Goal: Task Accomplishment & Management: Use online tool/utility

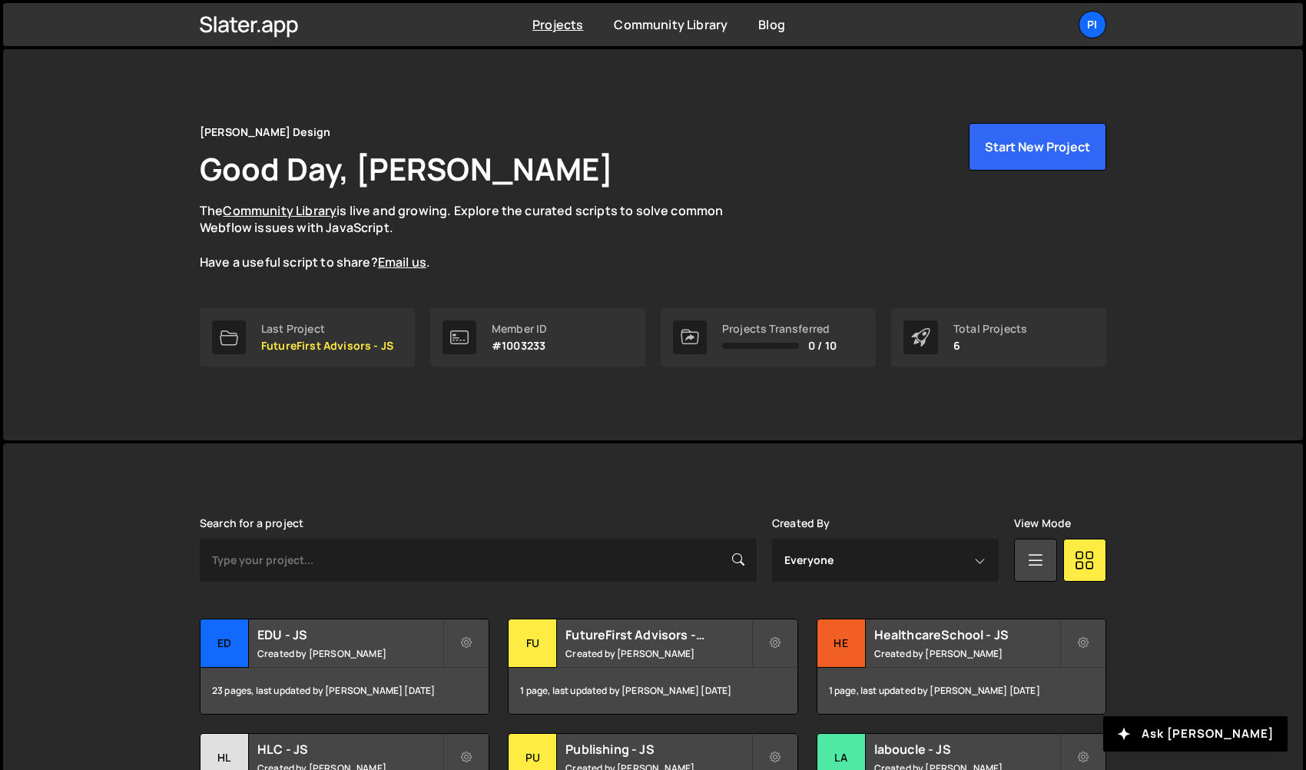
scroll to position [135, 0]
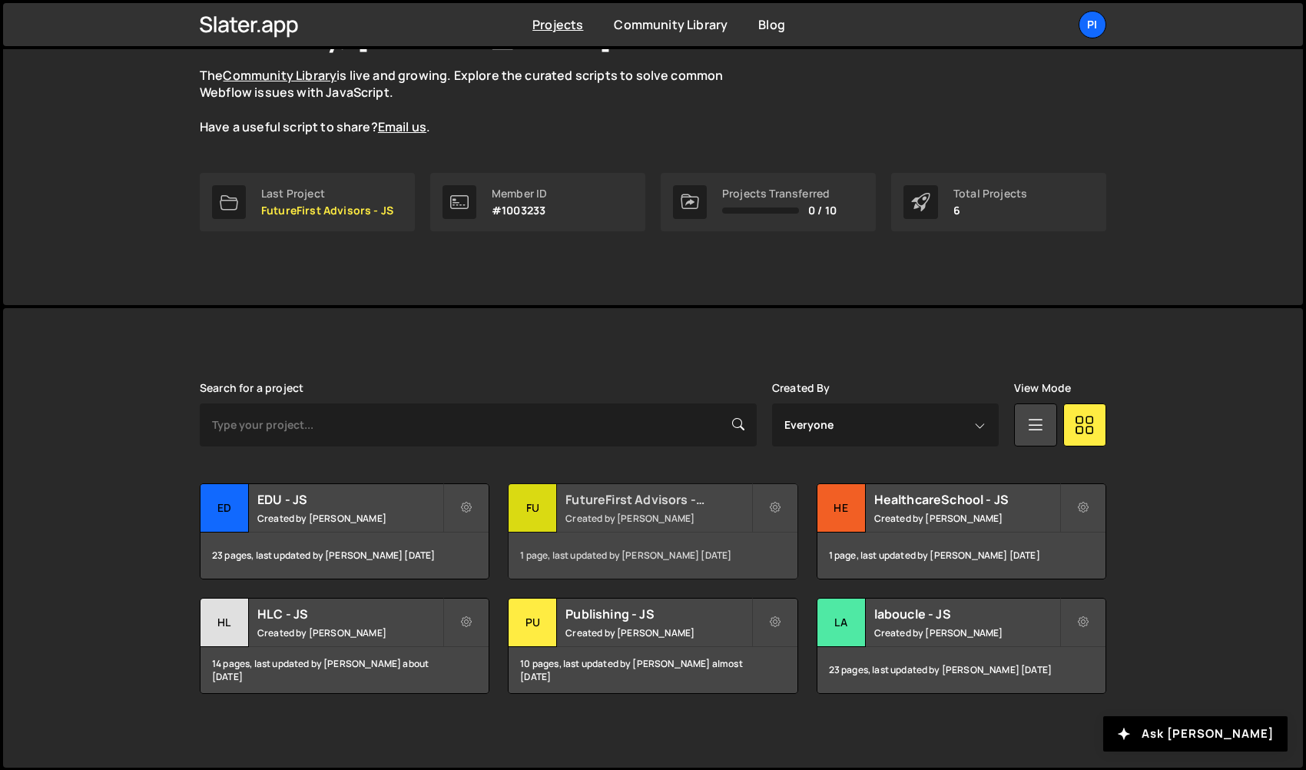
click at [654, 496] on h2 "FutureFirst Advisors - JS" at bounding box center [658, 499] width 185 height 17
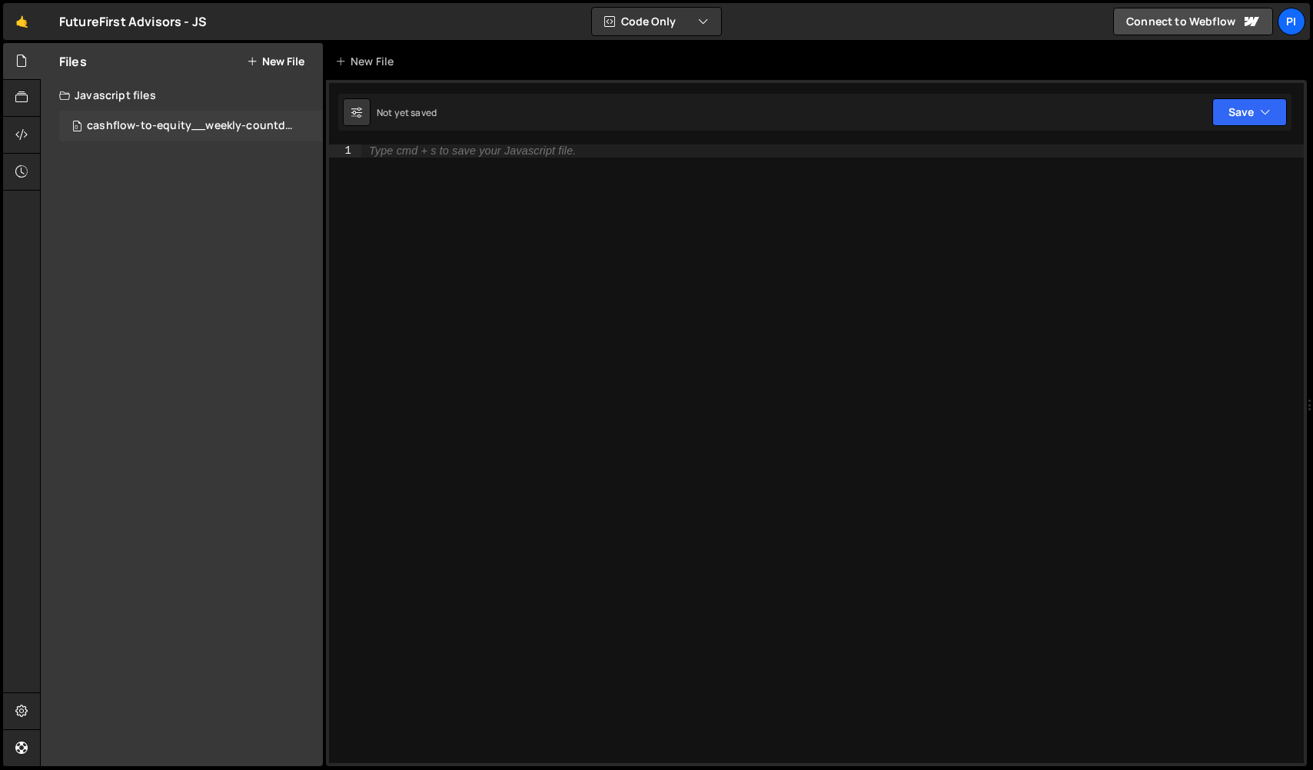
click at [232, 126] on div "cashflow-to-equity__weekly-countdown.js" at bounding box center [193, 126] width 212 height 14
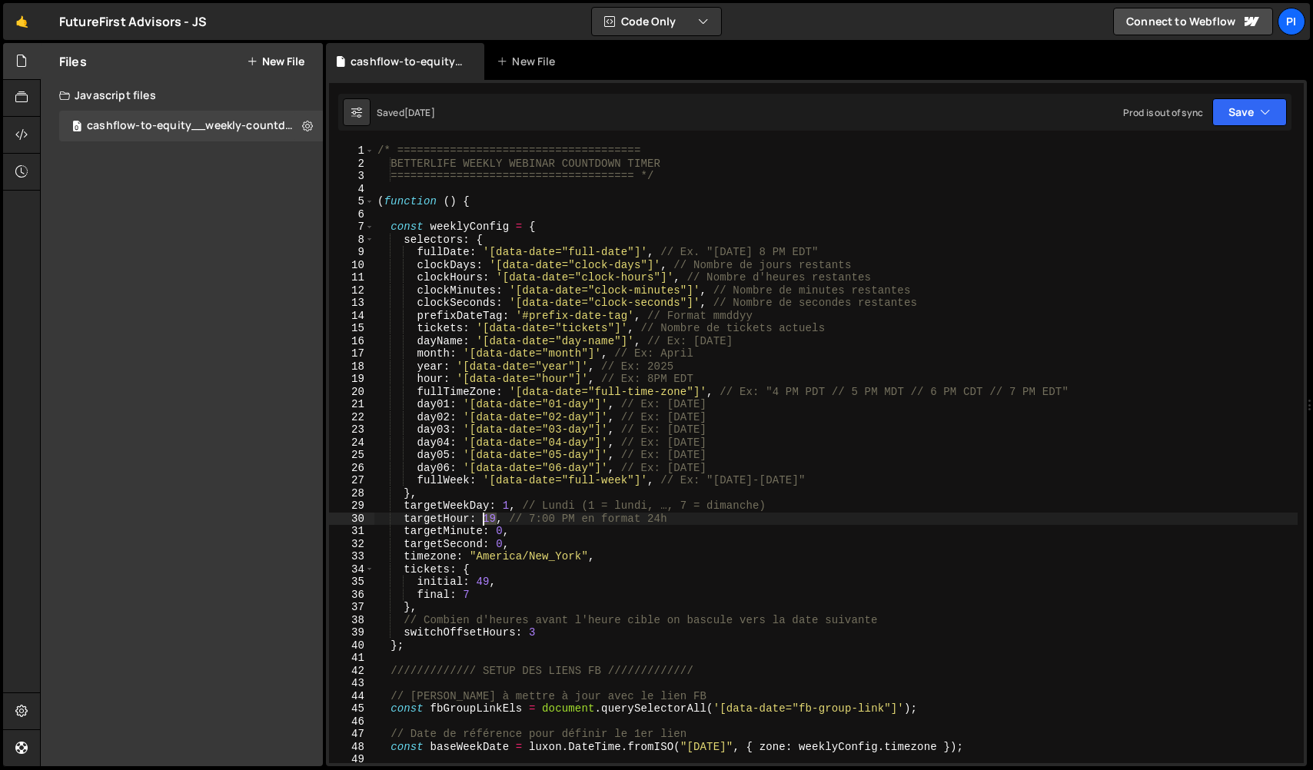
drag, startPoint x: 495, startPoint y: 519, endPoint x: 482, endPoint y: 517, distance: 13.3
click at [482, 517] on div "/* ===================================== BETTERLIFE WEEKLY WEBINAR COUNTDOWN TI…" at bounding box center [835, 466] width 923 height 644
click at [535, 516] on div "/* ===================================== BETTERLIFE WEEKLY WEBINAR COUNTDOWN TI…" at bounding box center [835, 466] width 923 height 644
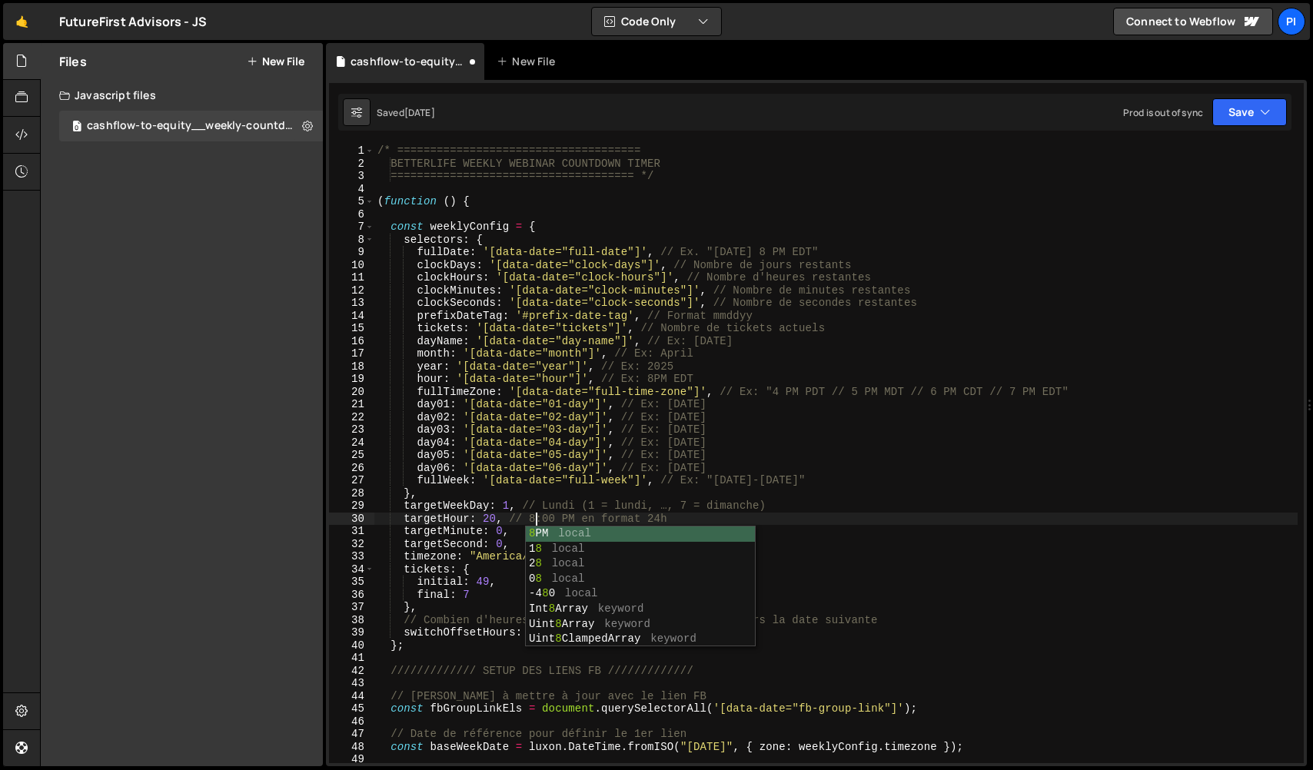
type textarea "targetHour: 20, // 8:00 PM en format 24h"
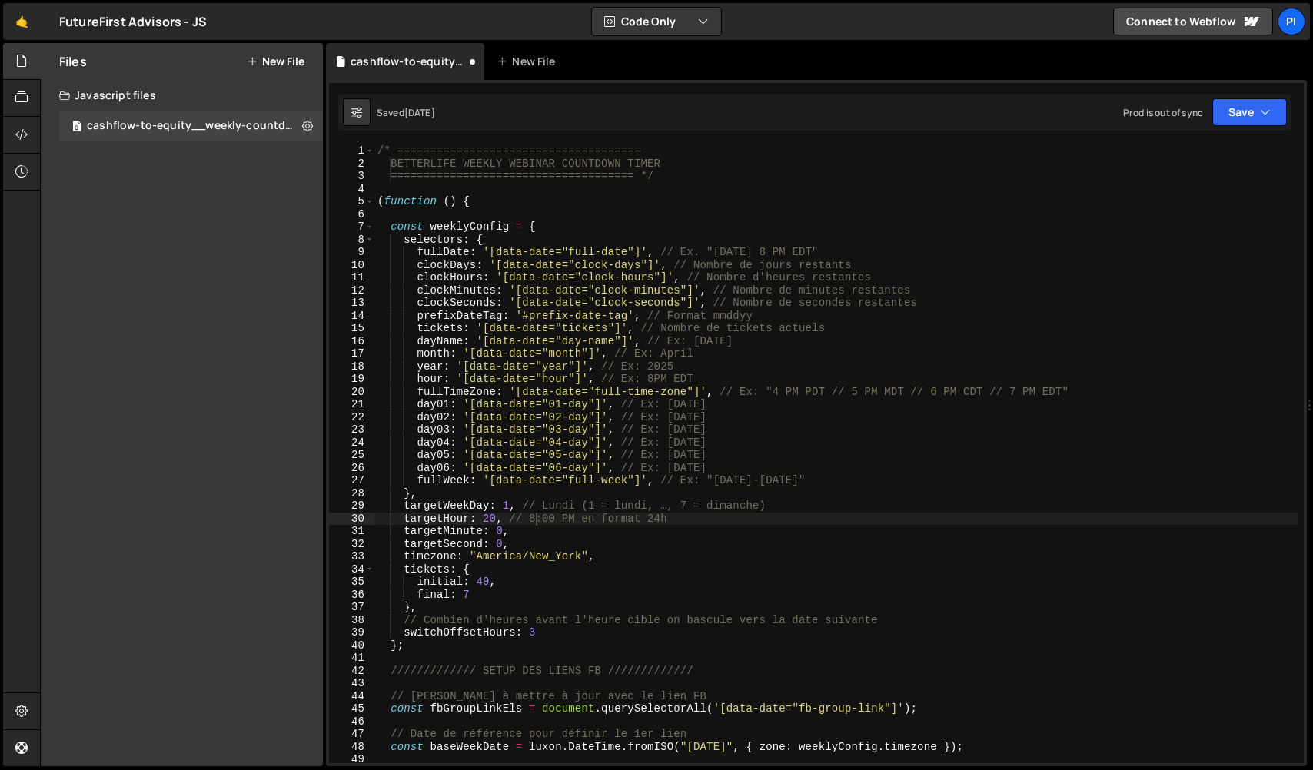
click at [1266, 95] on div "Saved 2 days ago Prod is out of sync Upgrade to Edit Save Save to Staging S Sav…" at bounding box center [814, 112] width 953 height 37
click at [1253, 107] on button "Save" at bounding box center [1249, 112] width 75 height 28
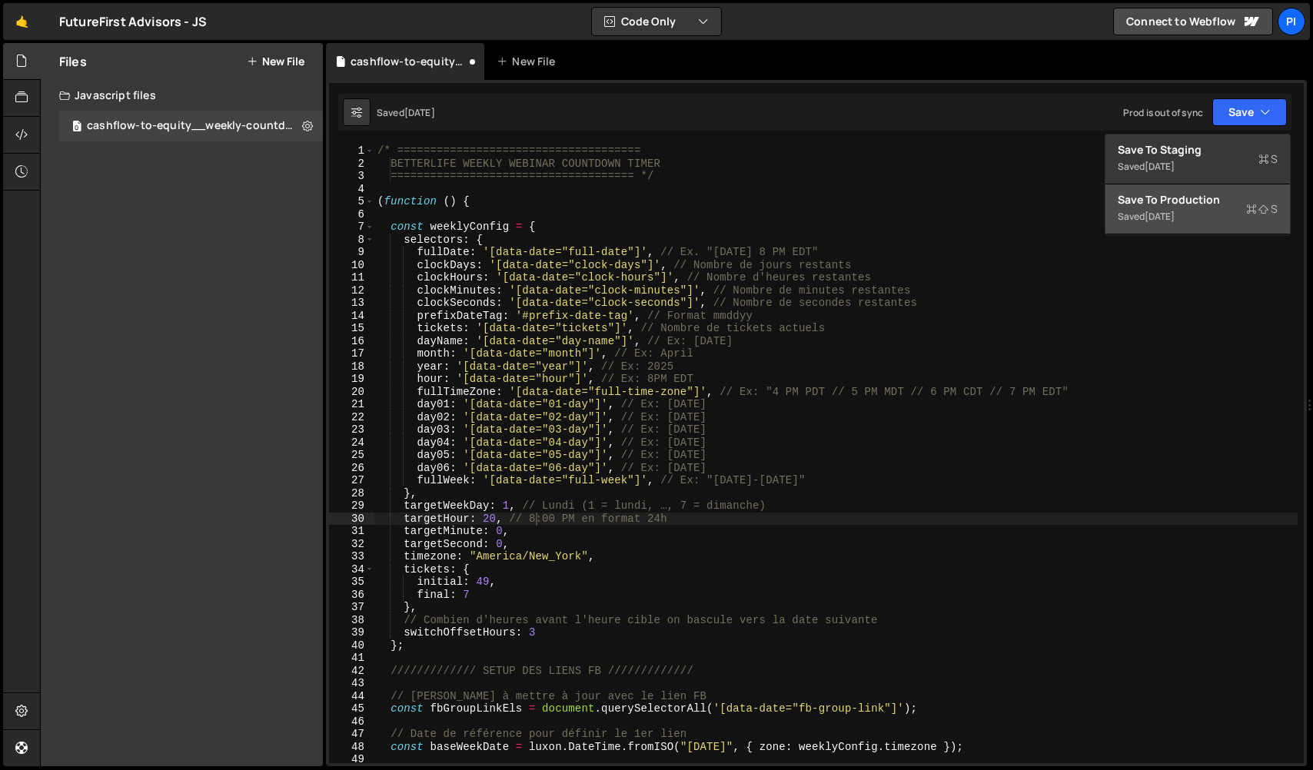
click at [1230, 214] on button "Save to Production S Saved 2 weeks ago" at bounding box center [1197, 209] width 184 height 50
